Goal: Task Accomplishment & Management: Complete application form

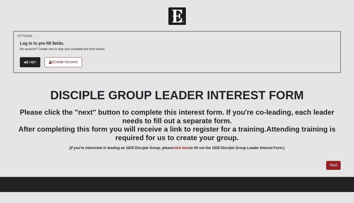
click at [27, 64] on link "Login" at bounding box center [30, 62] width 20 height 10
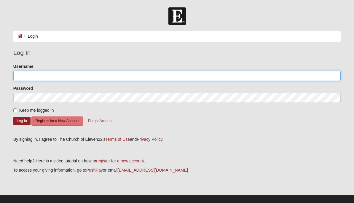
click at [259, 76] on input "Username" at bounding box center [177, 76] width 328 height 10
type input "bobmonk31"
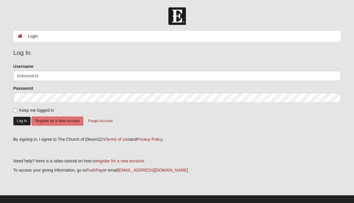
click at [23, 121] on button "Log In" at bounding box center [21, 121] width 17 height 9
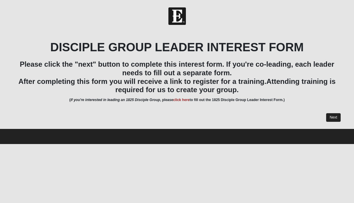
click at [339, 114] on link "Next" at bounding box center [334, 117] width 15 height 9
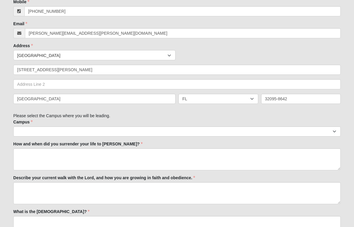
scroll to position [188, 0]
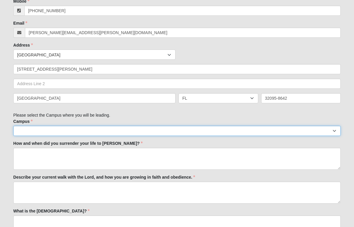
click at [291, 132] on select "Arlington Baymeadows Eleven22 Online [PERSON_NAME][GEOGRAPHIC_DATA] Jesup Manda…" at bounding box center [177, 131] width 328 height 10
select select "11"
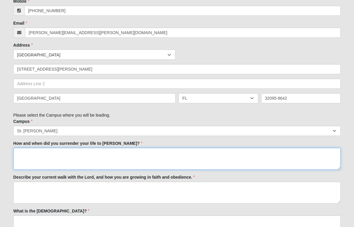
click at [225, 152] on textarea "How and when did you surrender your life to [PERSON_NAME]?" at bounding box center [177, 159] width 328 height 22
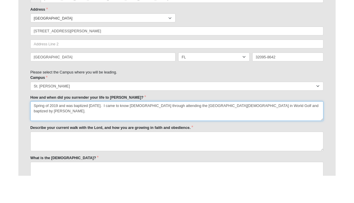
scroll to position [216, 0]
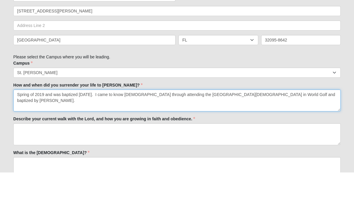
type textarea "Spring of 2019 and was baptized [DATE]. I came to know [DEMOGRAPHIC_DATA] throu…"
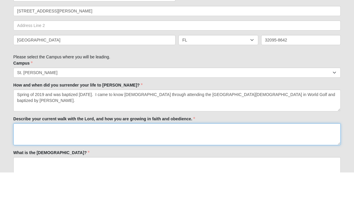
click at [202, 154] on textarea "Describe your current walk with the Lord, and how you are growing in faith and …" at bounding box center [177, 165] width 328 height 22
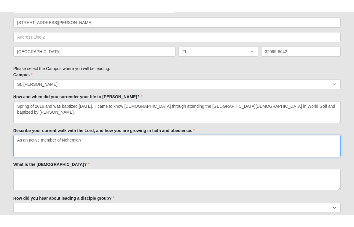
scroll to position [246, 0]
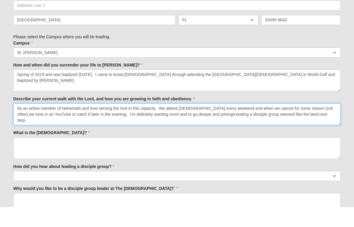
type textarea "As an active member of Nehemiah and love serving the lord in this capacity. We …"
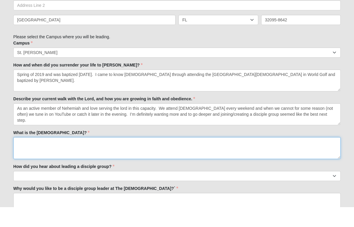
click at [137, 157] on textarea "What is the [DEMOGRAPHIC_DATA]?" at bounding box center [177, 168] width 328 height 22
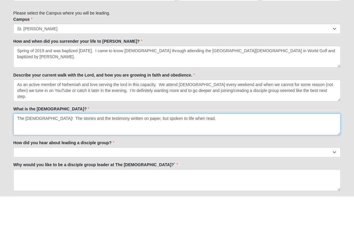
scroll to position [262, 0]
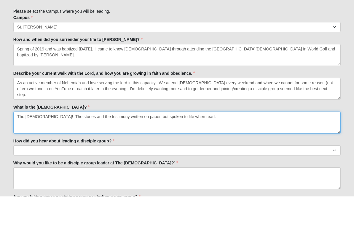
type textarea "The [DEMOGRAPHIC_DATA]! The stories and the testimony written on paper, but spo…"
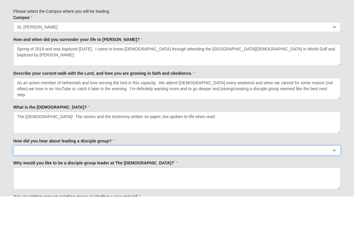
scroll to position [292, 0]
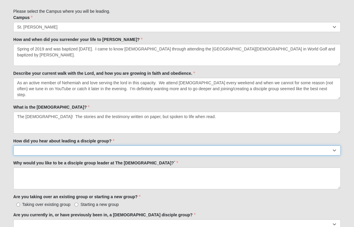
select select "Sermon/In-service announcement"
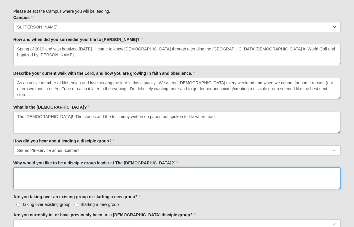
click at [85, 180] on textarea "Why would you like to be a disciple group leader at The [DEMOGRAPHIC_DATA]?`" at bounding box center [177, 178] width 328 height 22
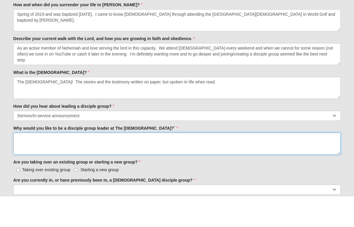
scroll to position [298, 0]
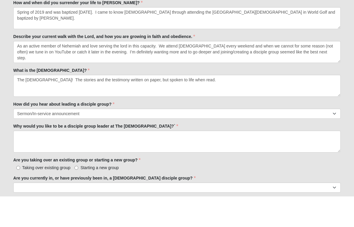
click at [76, 197] on input "Starting a new group" at bounding box center [77, 199] width 4 height 4
radio input "true"
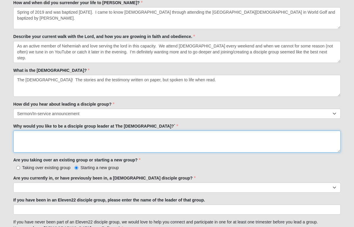
click at [90, 134] on textarea "Why would you like to be a disciple group leader at The [DEMOGRAPHIC_DATA]?`" at bounding box center [177, 142] width 328 height 22
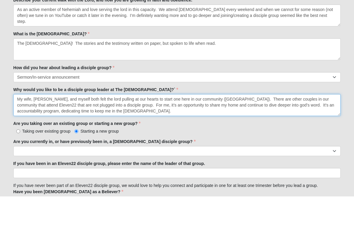
type textarea "My wife, [PERSON_NAME], and myself both felt the lord pulling at our hearts to …"
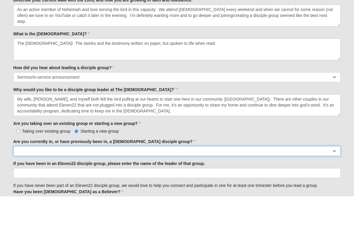
scroll to position [366, 0]
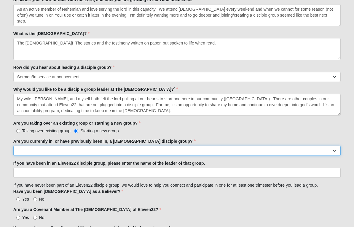
select select "No"
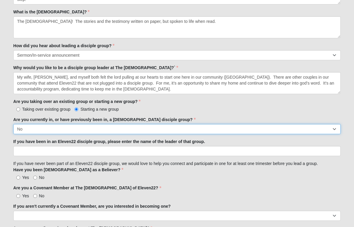
scroll to position [387, 0]
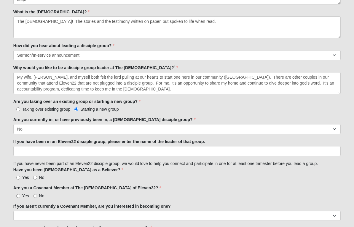
click at [18, 176] on input "Yes" at bounding box center [18, 178] width 4 height 4
radio input "true"
click at [34, 196] on input "No" at bounding box center [35, 196] width 4 height 4
radio input "true"
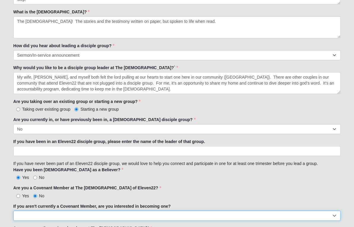
click at [60, 203] on select "Yes No" at bounding box center [177, 216] width 328 height 10
select select "Yes"
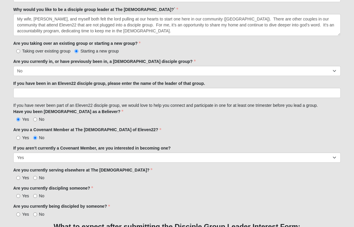
scroll to position [446, 0]
click at [19, 177] on input "Yes" at bounding box center [18, 178] width 4 height 4
radio input "true"
click at [35, 195] on input "No" at bounding box center [35, 196] width 4 height 4
radio input "true"
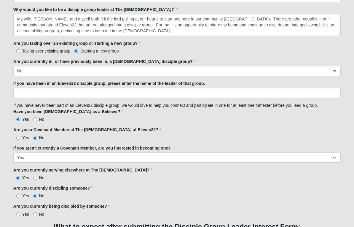
click at [37, 203] on input "No" at bounding box center [35, 215] width 4 height 4
radio input "true"
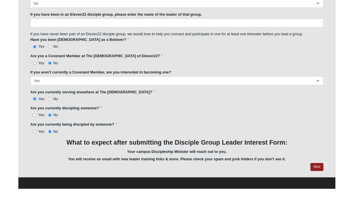
scroll to position [497, 0]
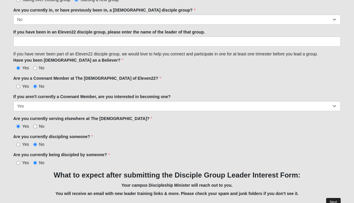
click at [333, 201] on link "Next" at bounding box center [334, 202] width 15 height 9
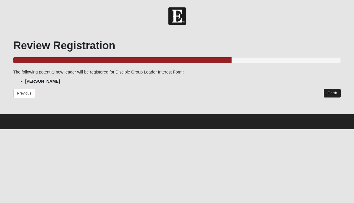
click at [338, 94] on link "Finish" at bounding box center [332, 93] width 17 height 9
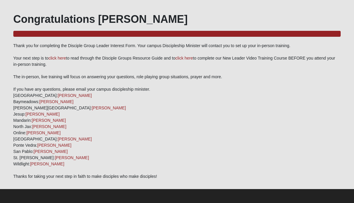
scroll to position [26, 0]
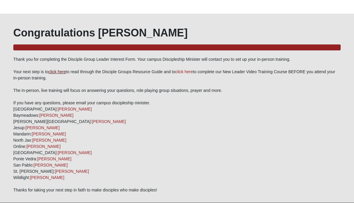
click at [56, 61] on link "click here" at bounding box center [57, 58] width 18 height 5
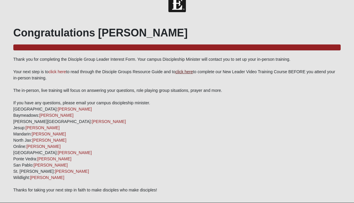
click at [183, 72] on link "click here" at bounding box center [184, 71] width 18 height 5
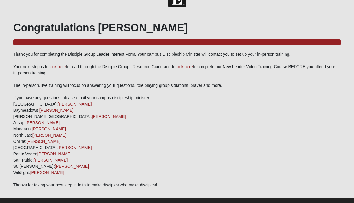
scroll to position [18, 0]
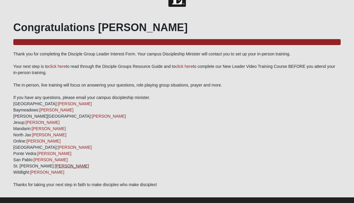
click at [55, 166] on link "[PERSON_NAME]" at bounding box center [72, 166] width 34 height 5
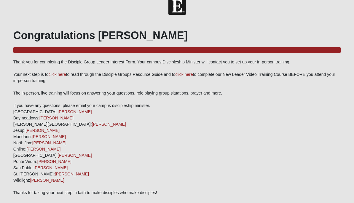
scroll to position [10, 0]
